Goal: Find specific page/section: Find specific page/section

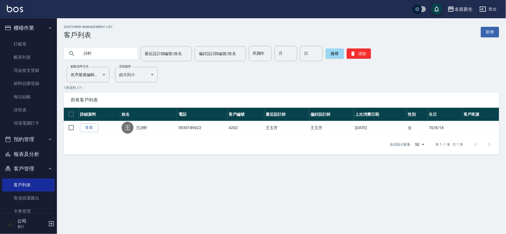
drag, startPoint x: 103, startPoint y: 54, endPoint x: 72, endPoint y: 55, distance: 31.0
click at [75, 54] on div "詩軒" at bounding box center [101, 54] width 74 height 12
type input "0928041330"
click at [265, 54] on input "民國年" at bounding box center [260, 53] width 23 height 15
type input "81"
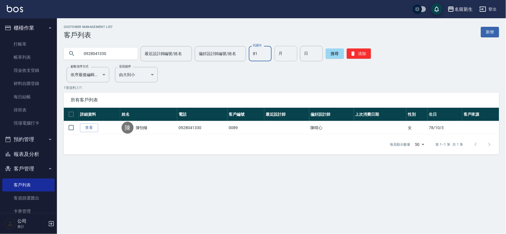
click at [287, 57] on input "月" at bounding box center [286, 53] width 23 height 15
type input "10"
click at [305, 52] on input "日" at bounding box center [311, 53] width 23 height 15
type input "28"
click at [334, 54] on button "搜尋" at bounding box center [335, 53] width 18 height 10
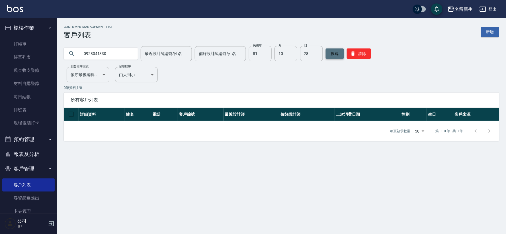
click at [334, 54] on button "搜尋" at bounding box center [335, 53] width 18 height 10
click at [122, 55] on input "0928041330" at bounding box center [107, 53] width 54 height 15
type input "0"
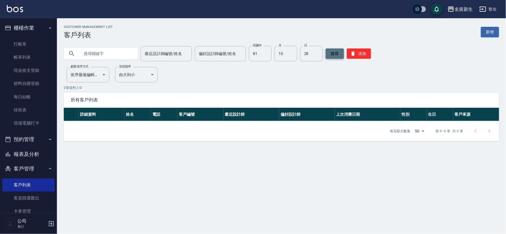
click at [333, 54] on button "搜尋" at bounding box center [335, 53] width 18 height 10
